Goal: Navigation & Orientation: Find specific page/section

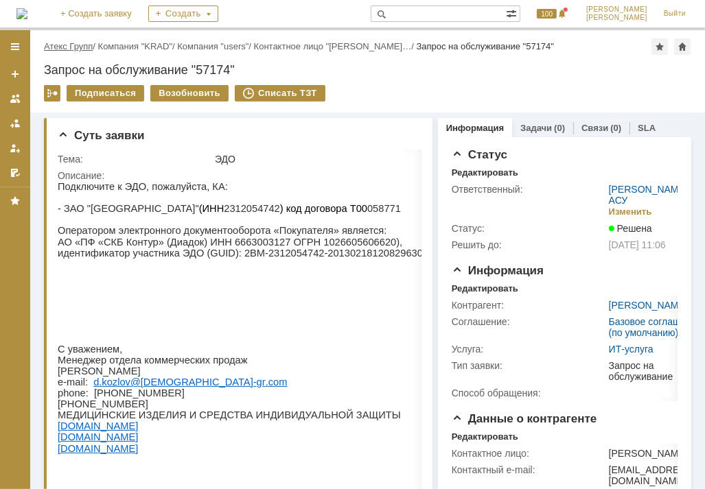
click at [76, 49] on link "Атекс Групп" at bounding box center [68, 46] width 49 height 10
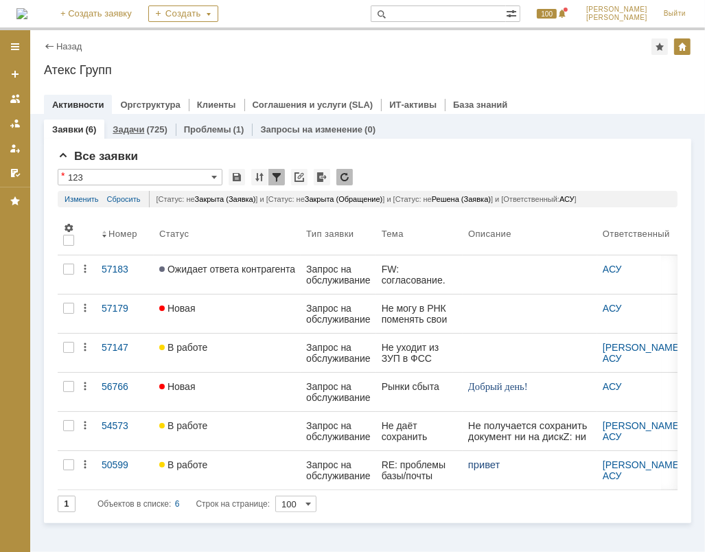
click at [142, 135] on div "Задачи (725)" at bounding box center [139, 129] width 71 height 20
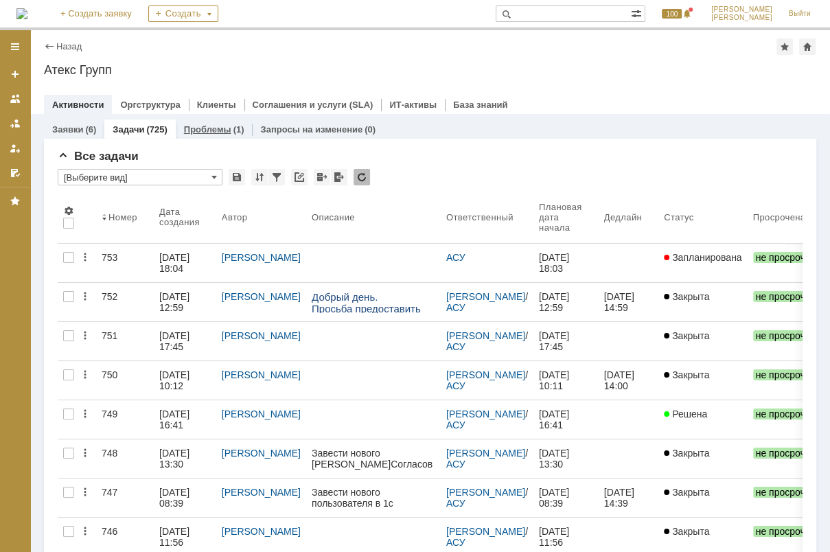
click at [218, 128] on link "Проблемы" at bounding box center [207, 129] width 47 height 10
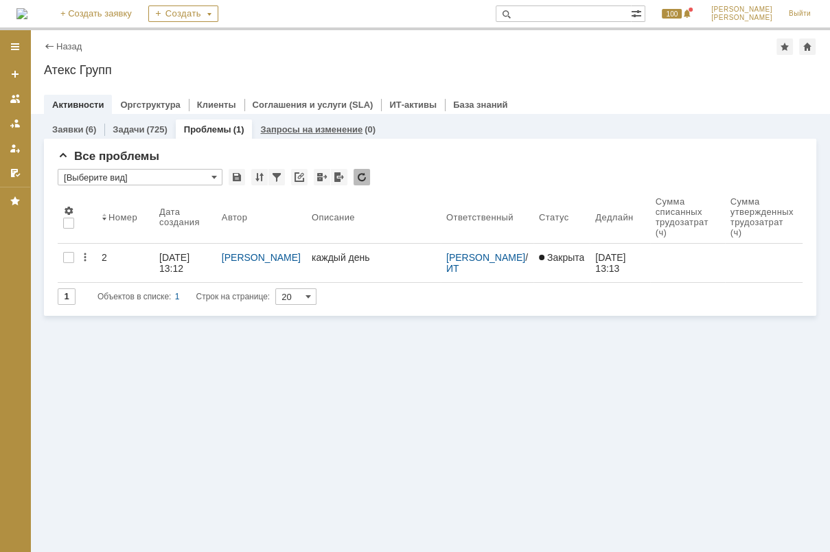
click at [268, 132] on link "Запросы на изменение" at bounding box center [311, 129] width 102 height 10
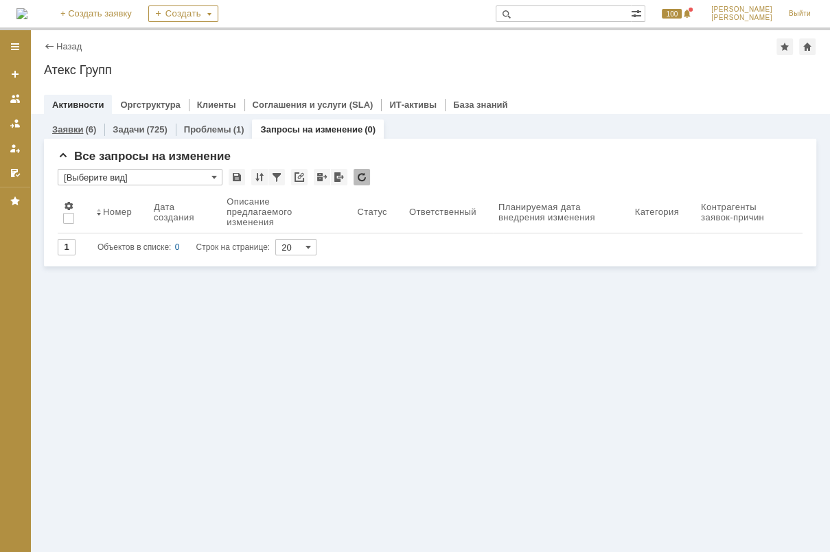
click at [91, 132] on div "(6)" at bounding box center [90, 129] width 11 height 10
